Goal: Find specific page/section: Find specific page/section

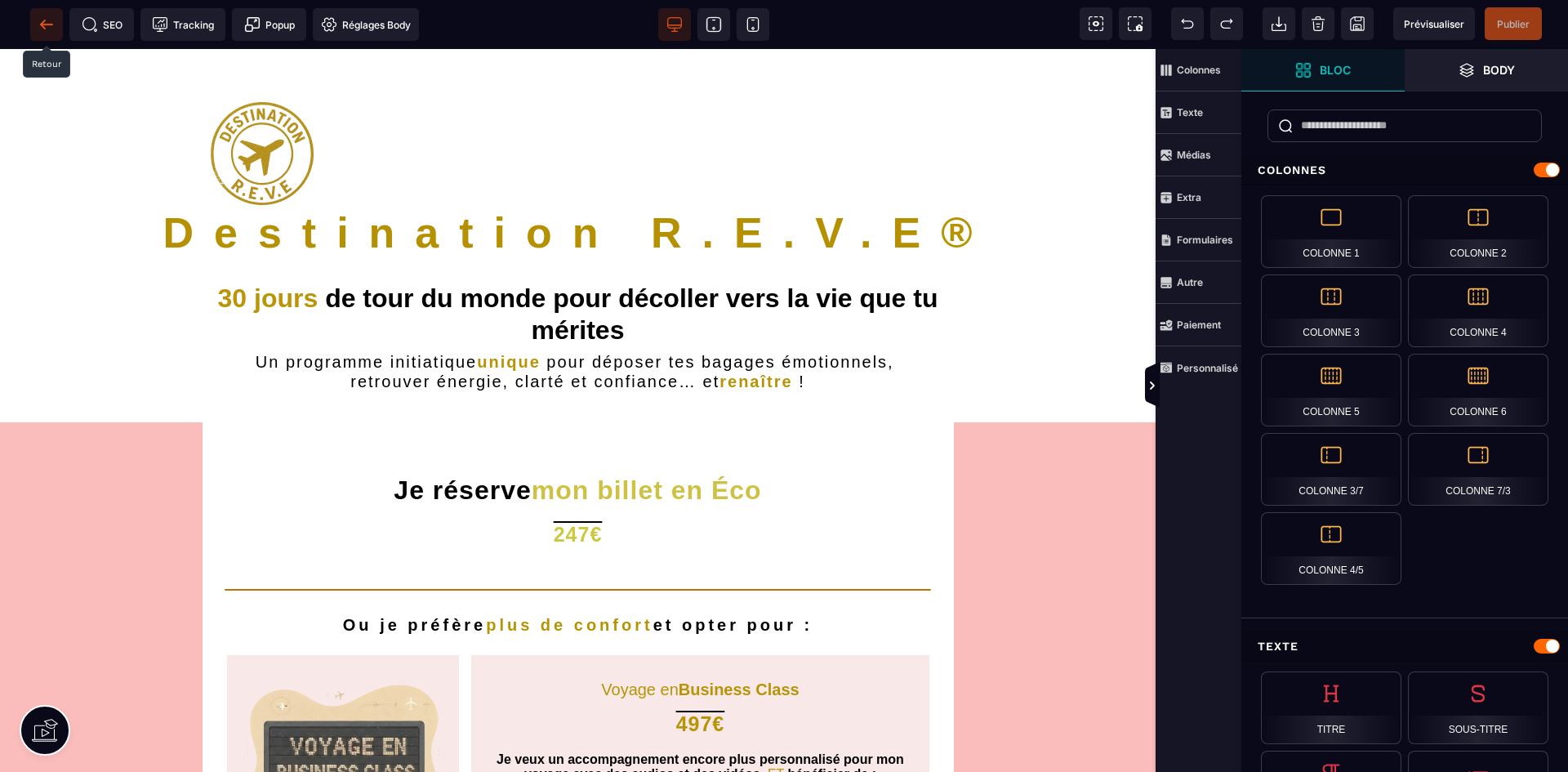
click at [50, 22] on icon at bounding box center [46, 24] width 16 height 16
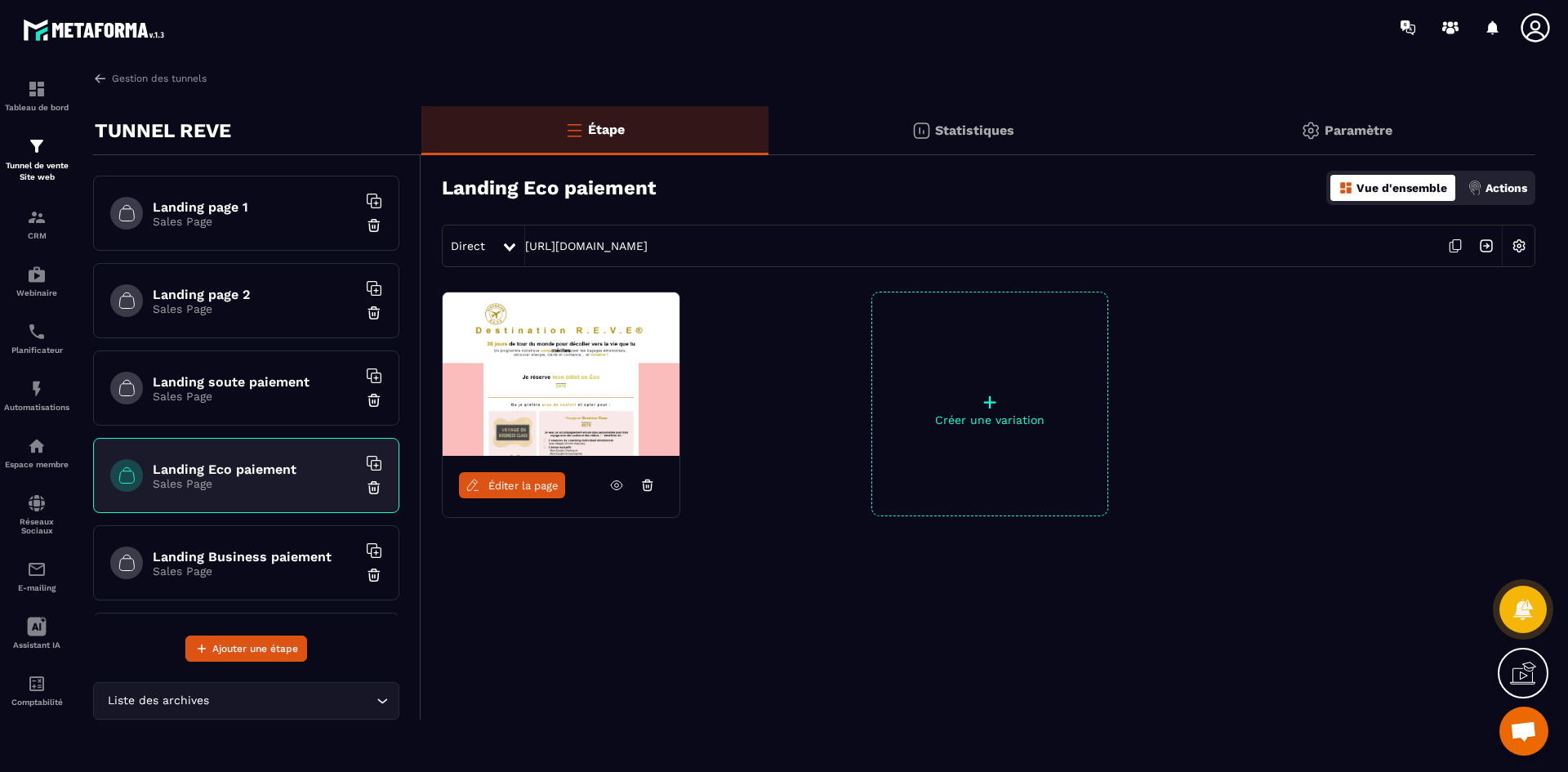
click at [296, 387] on h6 "Landing soute paiement" at bounding box center [254, 382] width 204 height 15
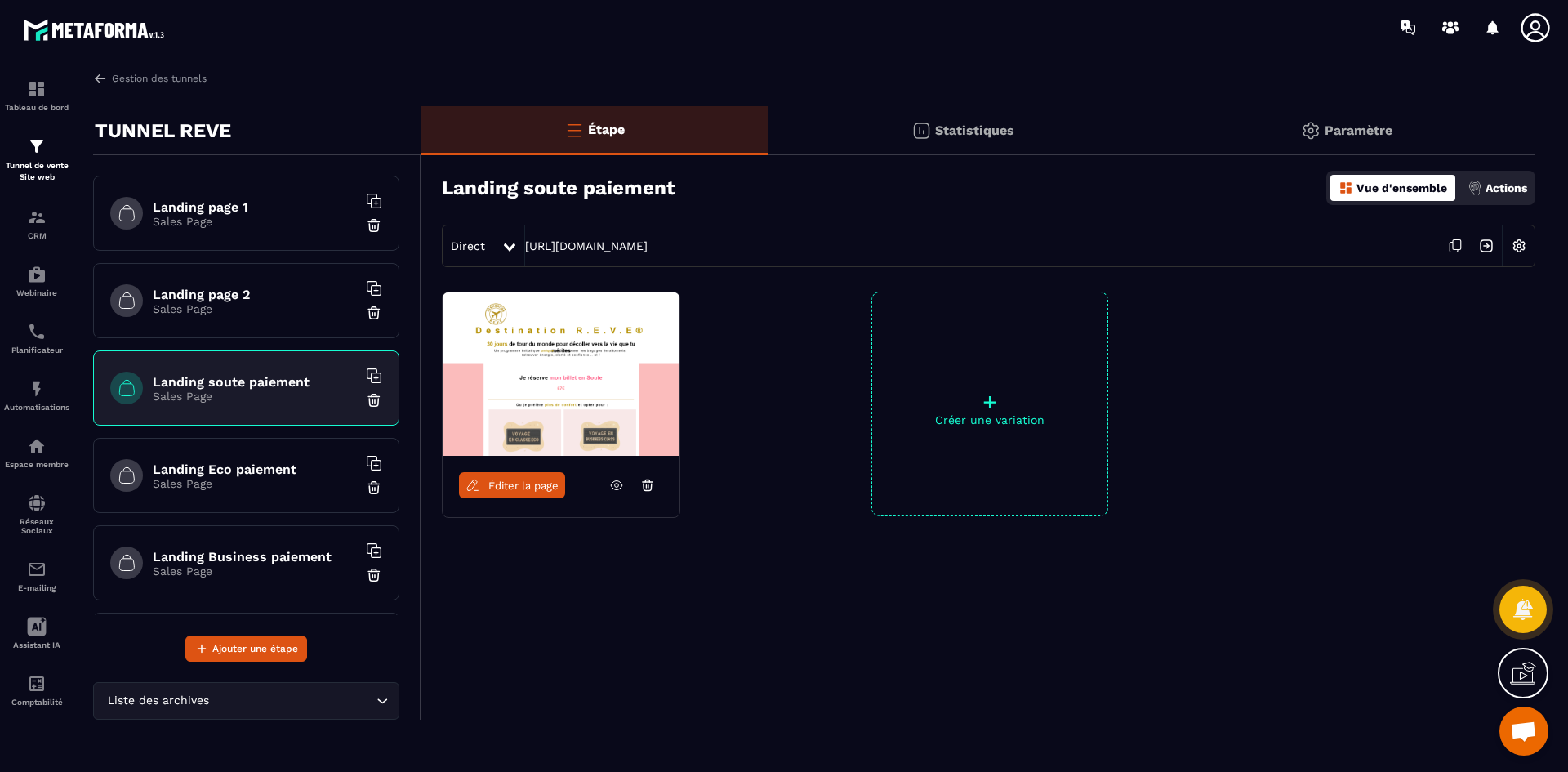
click at [533, 484] on span "Éditer la page" at bounding box center [524, 485] width 70 height 12
